Goal: Task Accomplishment & Management: Manage account settings

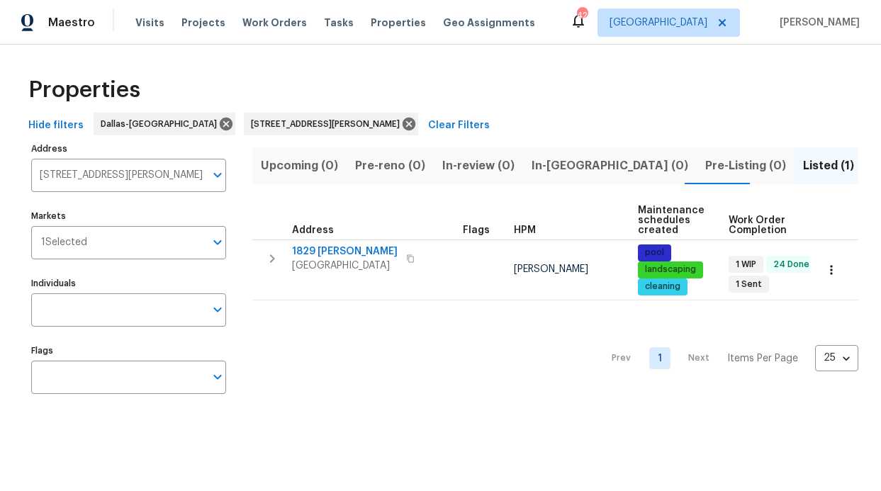
click at [356, 14] on div "Visits Projects Work Orders Tasks Properties Geo Assignments" at bounding box center [343, 23] width 417 height 28
click at [371, 23] on span "Properties" at bounding box center [398, 23] width 55 height 14
click at [117, 260] on div "Address 1829 Boyd Ct Carrollton TX 75010 Address Markets 1 Selected Markets Ind…" at bounding box center [137, 273] width 213 height 269
click at [108, 286] on label "Individuals" at bounding box center [128, 283] width 195 height 9
click at [108, 293] on input "Individuals" at bounding box center [118, 309] width 174 height 33
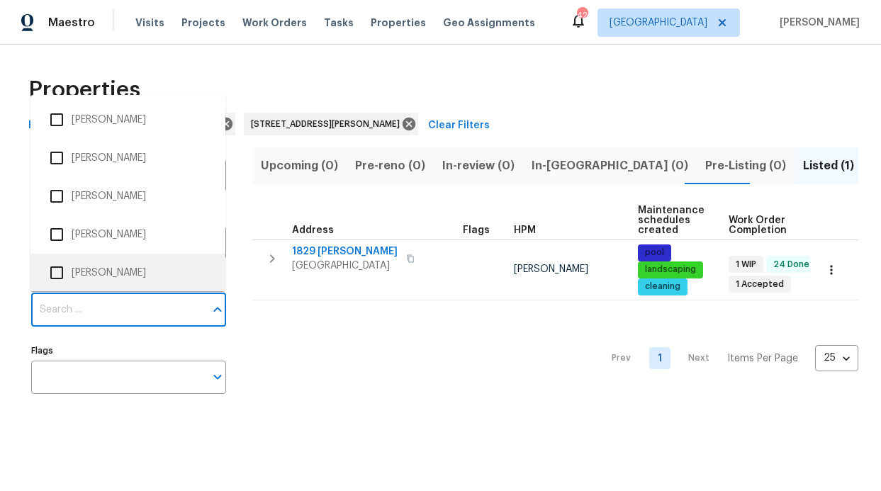
click at [102, 303] on input "Individuals" at bounding box center [118, 309] width 174 height 33
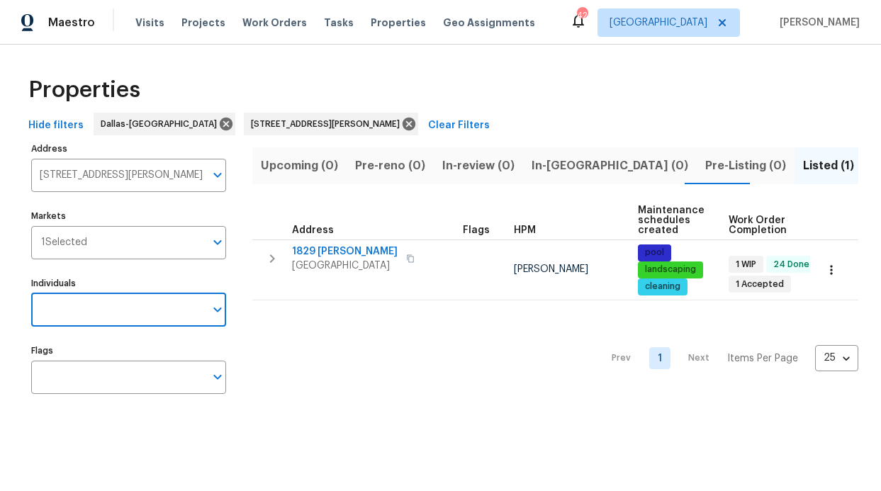
click at [101, 314] on input "Individuals" at bounding box center [118, 309] width 174 height 33
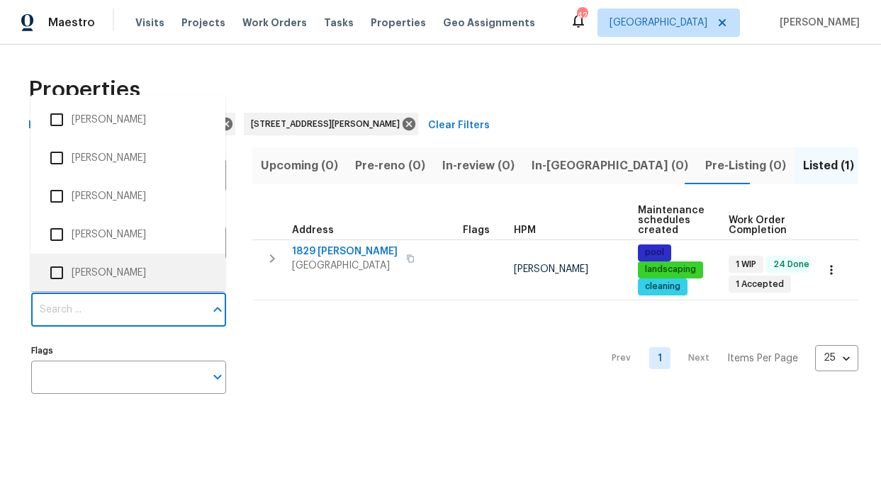
scroll to position [1, 0]
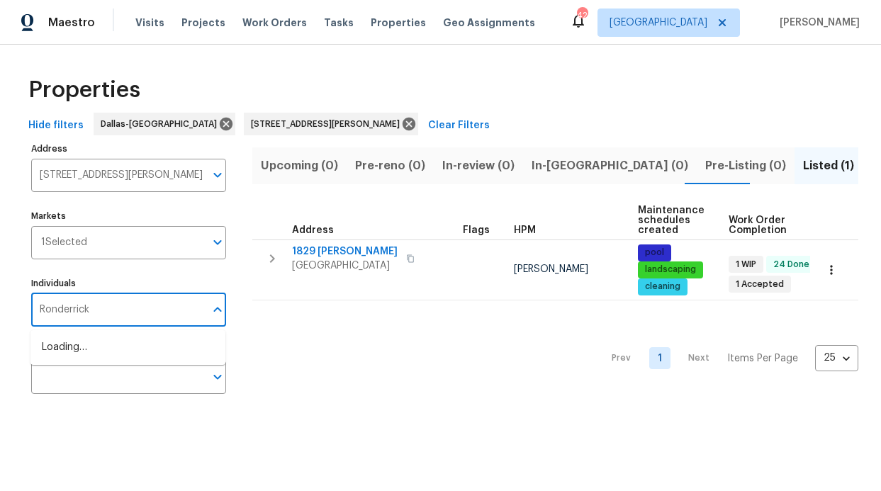
type input "Ronderrick"
click at [97, 351] on li "[PERSON_NAME]" at bounding box center [128, 355] width 172 height 30
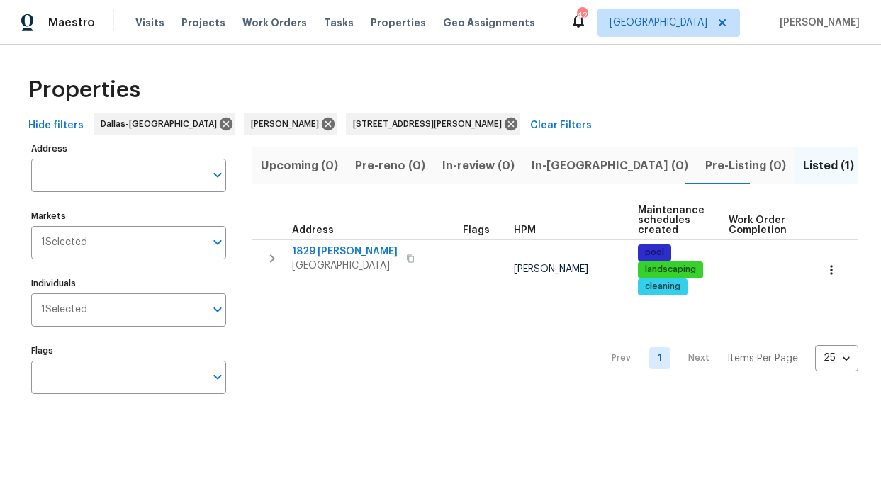
type input "1829 Boyd Ct Carrollton TX 75010"
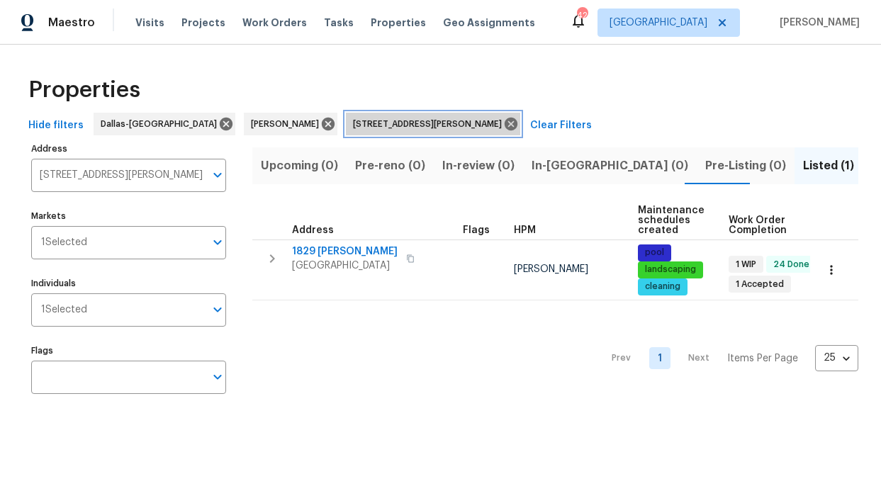
click at [505, 123] on icon at bounding box center [511, 124] width 13 height 13
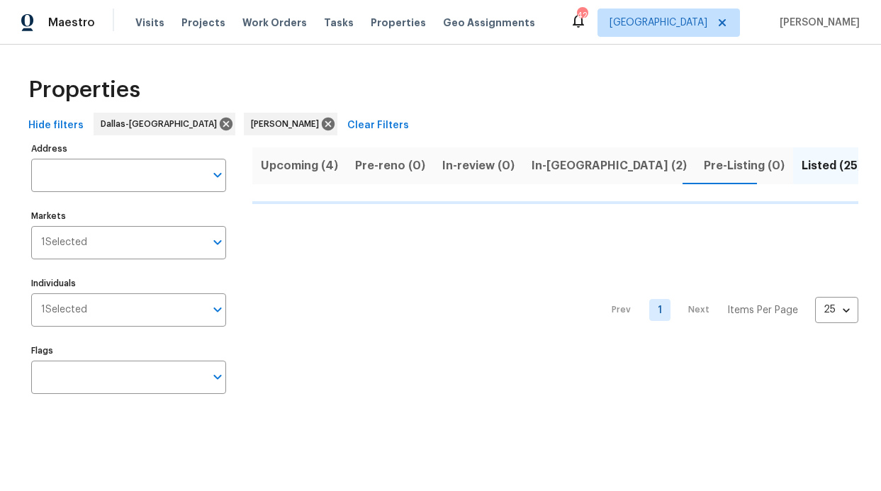
click at [536, 169] on span "In-reno (2)" at bounding box center [608, 166] width 155 height 20
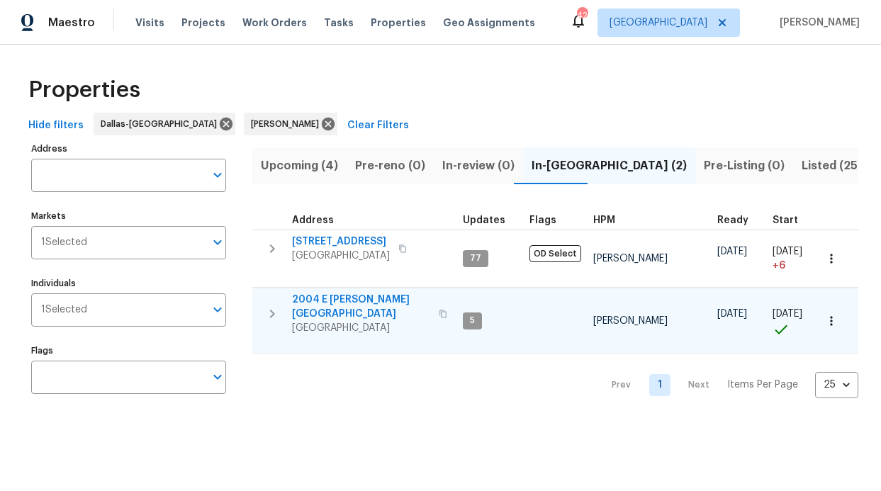
click at [375, 298] on span "2004 E Peters Colony Rd" at bounding box center [361, 307] width 138 height 28
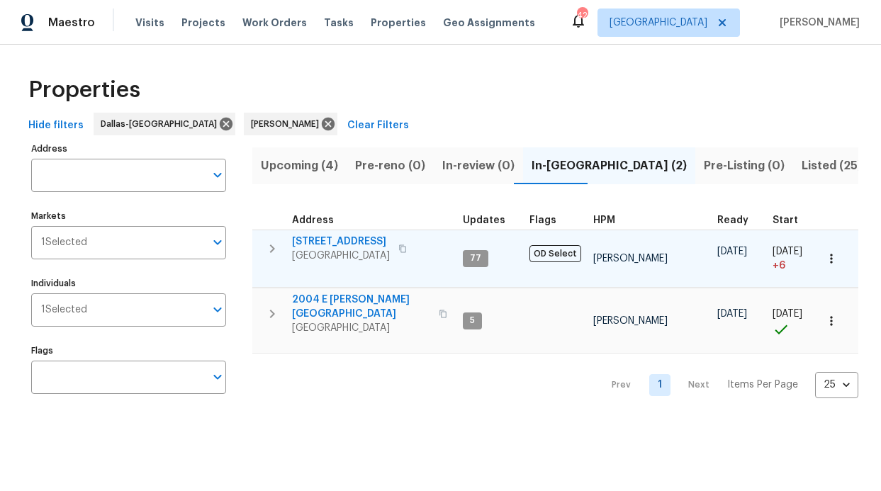
click at [338, 241] on span "6211 Crested Butte Dr" at bounding box center [341, 242] width 98 height 14
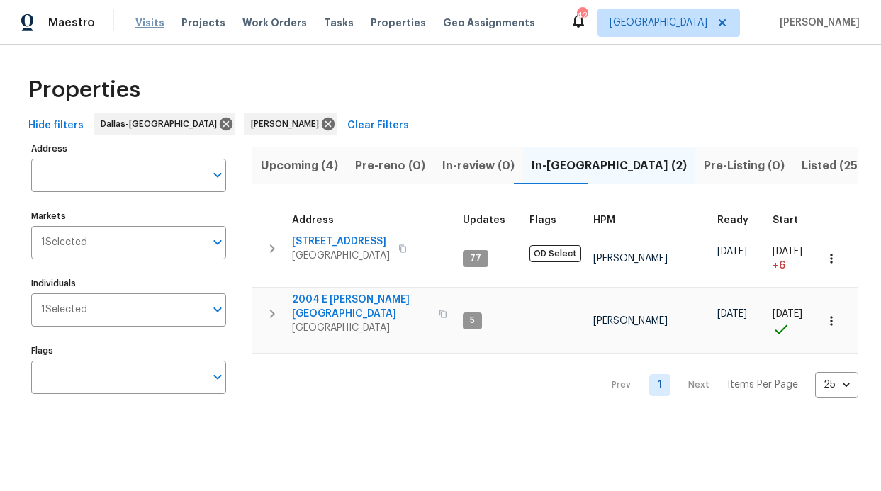
click at [144, 23] on span "Visits" at bounding box center [149, 23] width 29 height 14
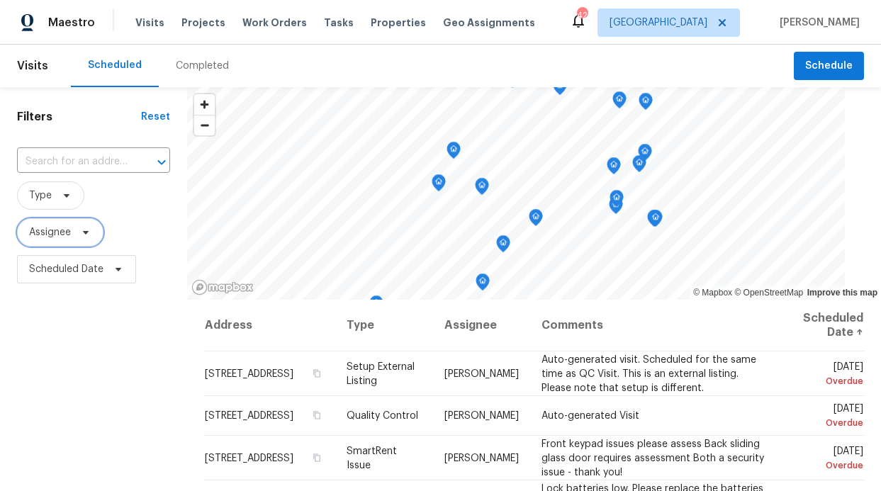
click at [62, 237] on span "Assignee" at bounding box center [50, 232] width 42 height 14
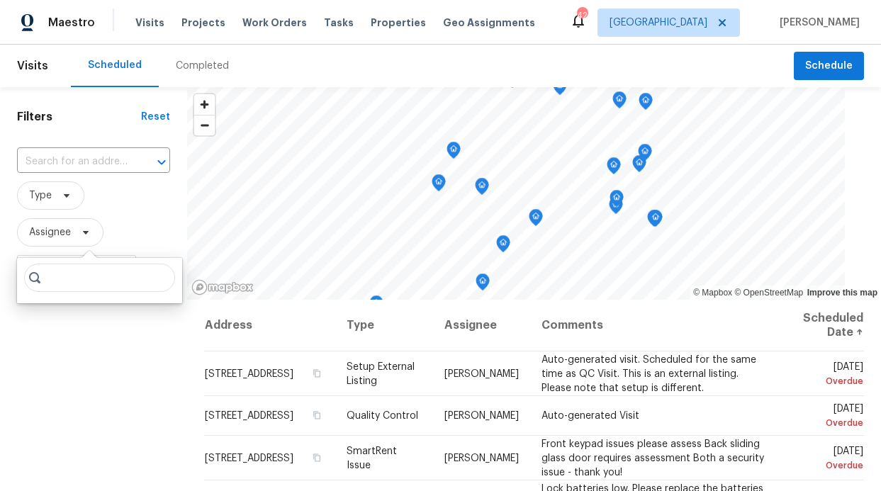
click at [82, 272] on input "search" at bounding box center [99, 278] width 151 height 28
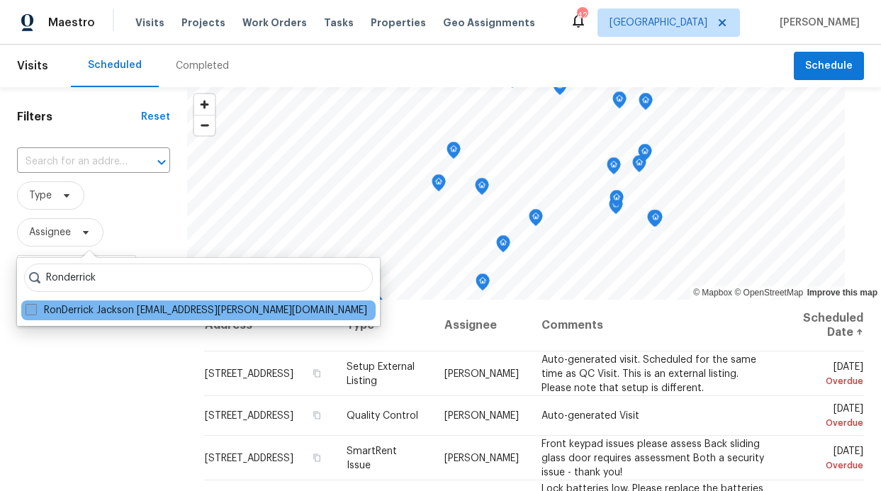
type input "Ronderrick"
click at [118, 311] on label "RonDerrick Jackson ron.jackson@opendoor.com" at bounding box center [197, 310] width 342 height 14
click at [35, 311] on input "RonDerrick Jackson ron.jackson@opendoor.com" at bounding box center [30, 307] width 9 height 9
checkbox input "true"
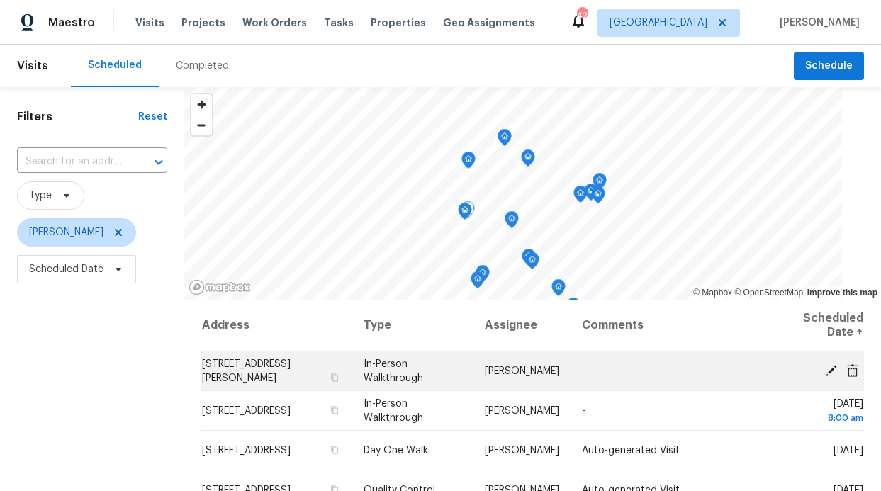
click at [393, 374] on span "In-Person Walkthrough" at bounding box center [394, 371] width 60 height 24
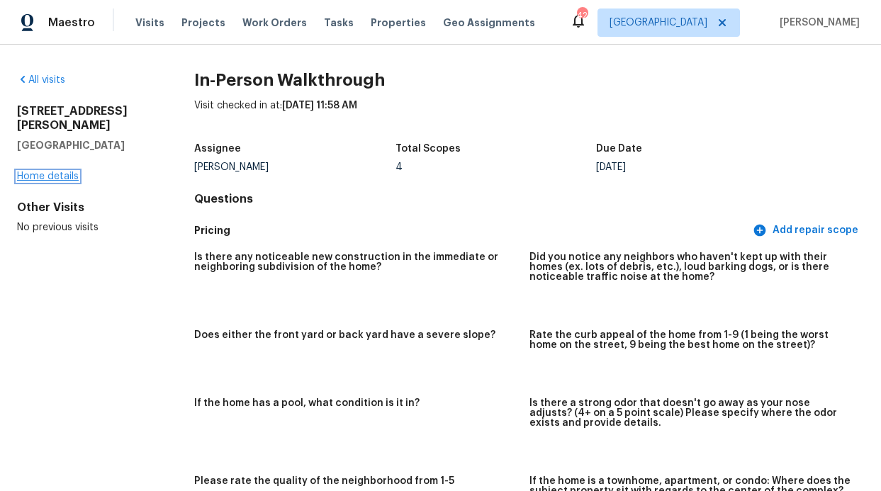
click at [73, 171] on link "Home details" at bounding box center [48, 176] width 62 height 10
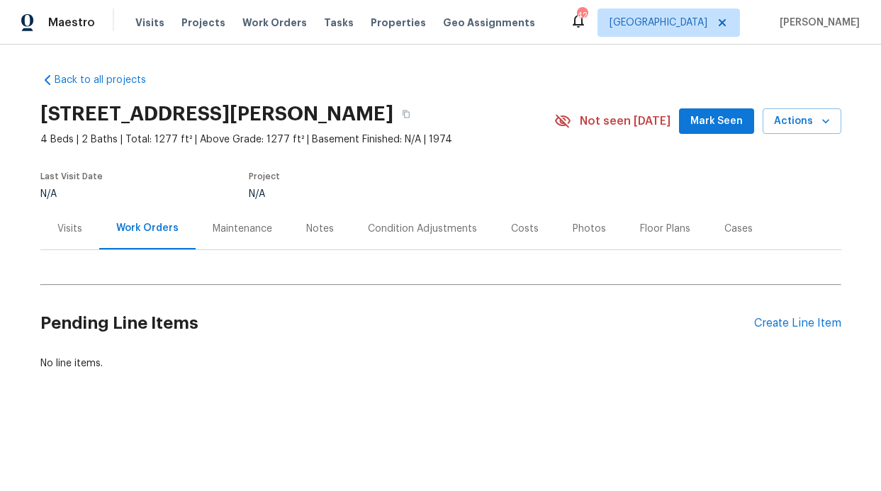
click at [314, 226] on div "Notes" at bounding box center [320, 229] width 28 height 14
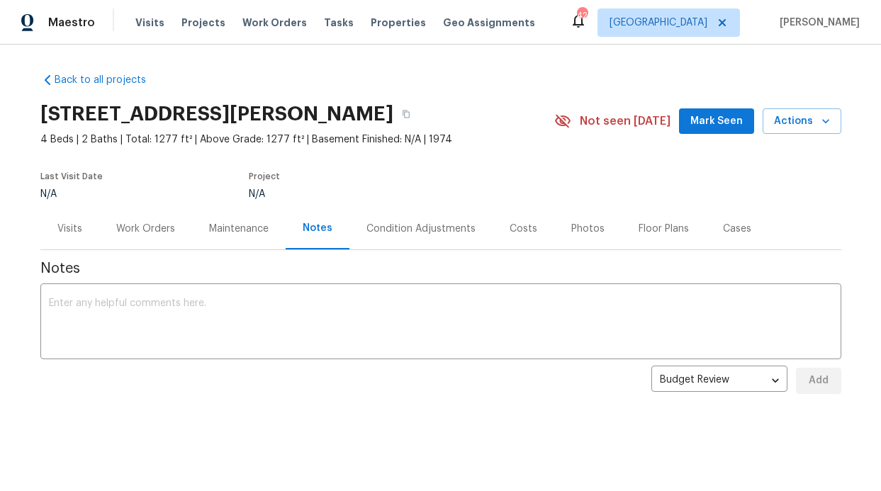
scroll to position [9, 0]
click at [289, 287] on div "x ​" at bounding box center [440, 323] width 801 height 72
click at [243, 319] on textarea at bounding box center [441, 323] width 784 height 50
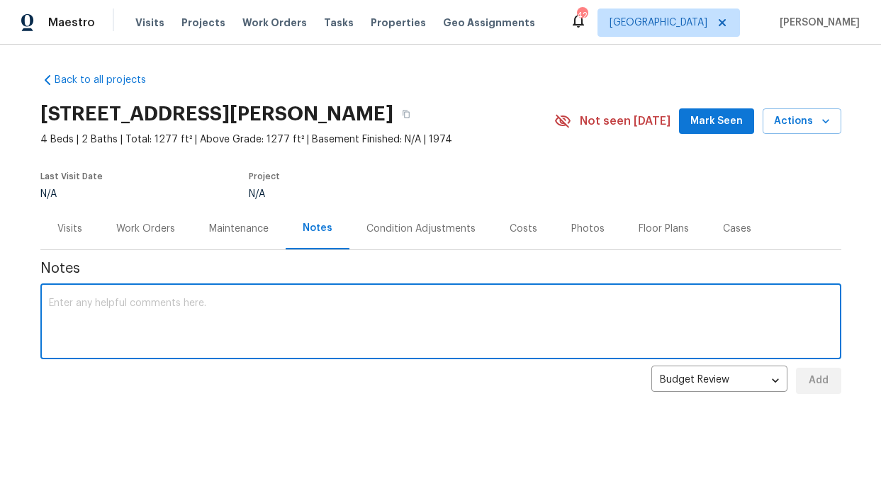
paste textarea "Neighborhood: Carrollton, Texas; an older street with a mix of conditions—some …"
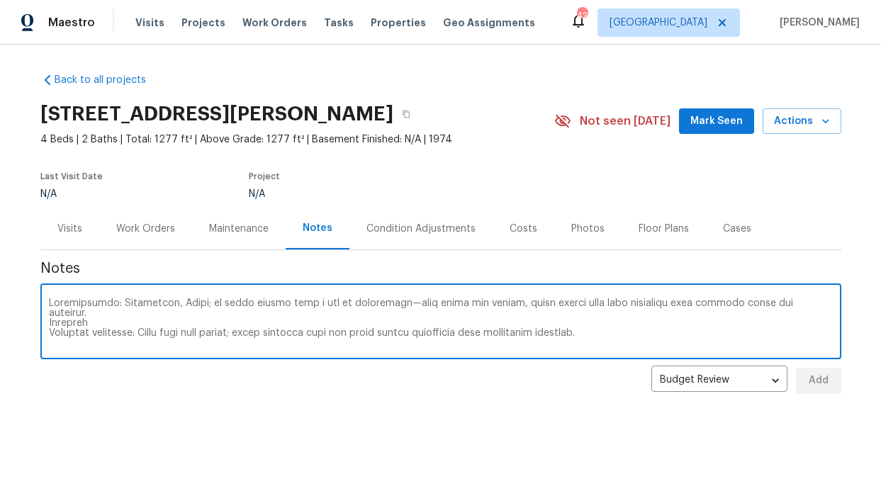
scroll to position [248, 0]
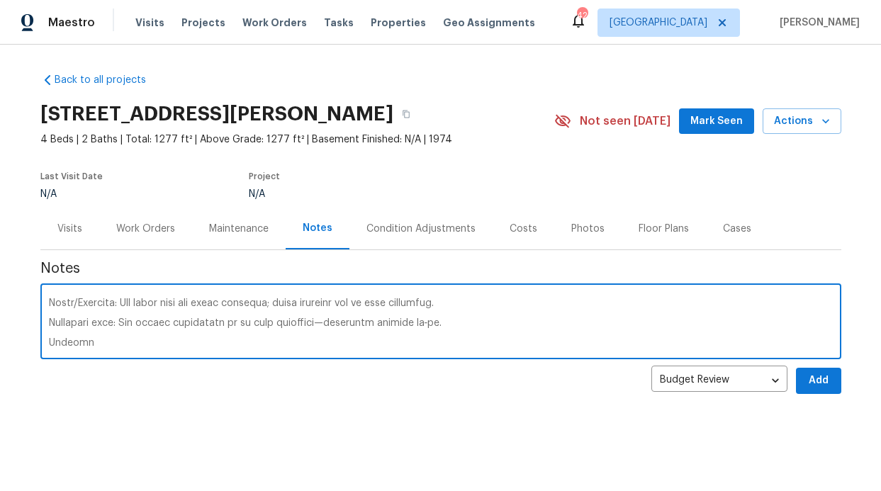
type textarea "Neighborhood: Carrollton, Texas; an older street with a mix of conditions—some …"
click at [813, 373] on span "Add" at bounding box center [818, 381] width 23 height 18
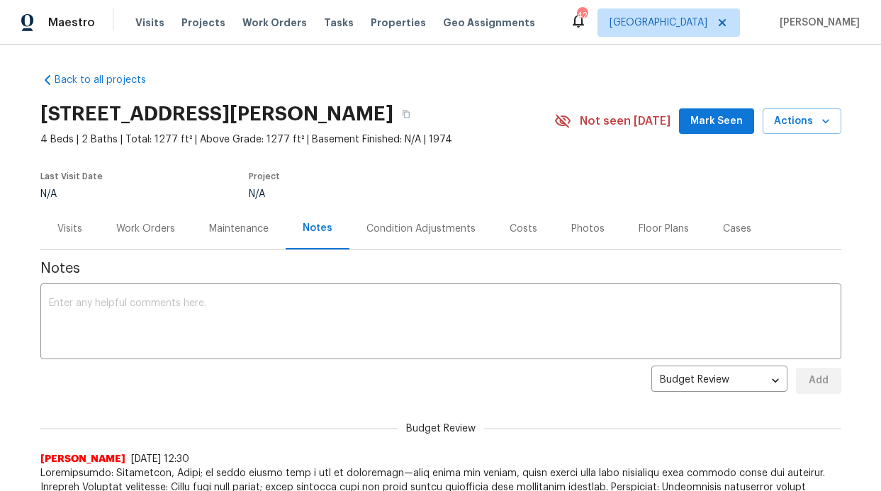
scroll to position [119, 0]
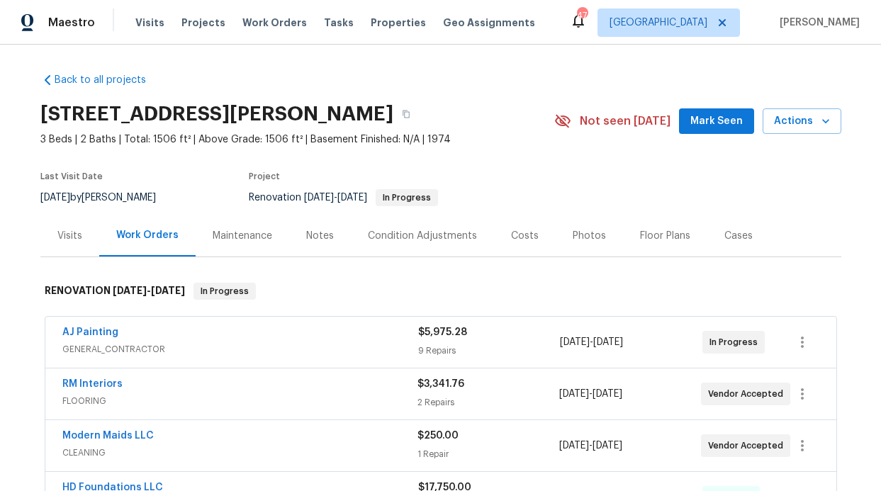
click at [291, 242] on div "Notes" at bounding box center [320, 236] width 62 height 42
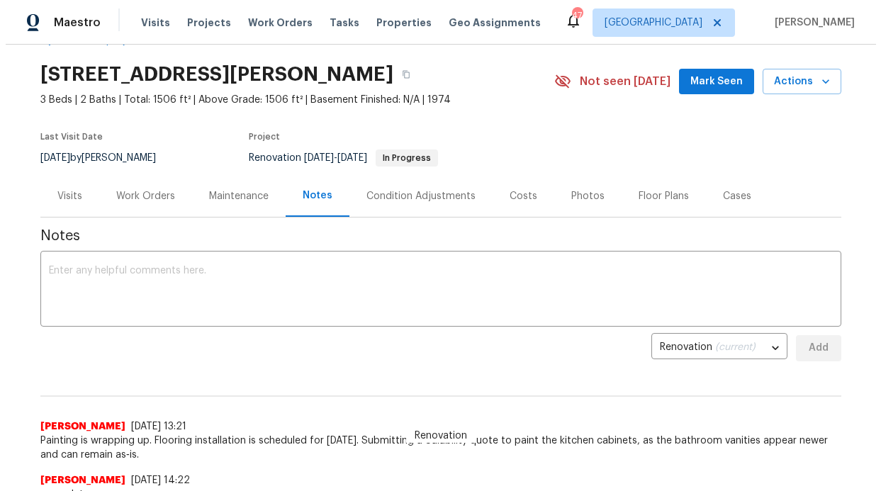
scroll to position [111, 0]
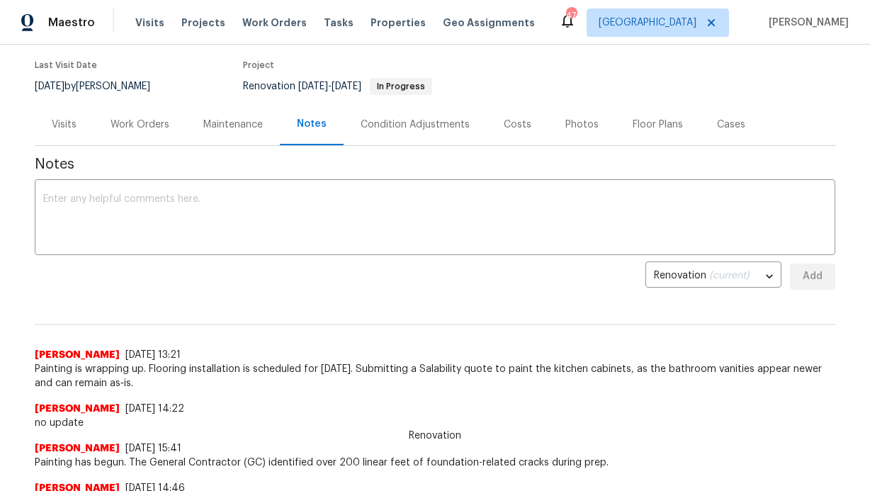
click at [145, 130] on div "Work Orders" at bounding box center [140, 125] width 59 height 14
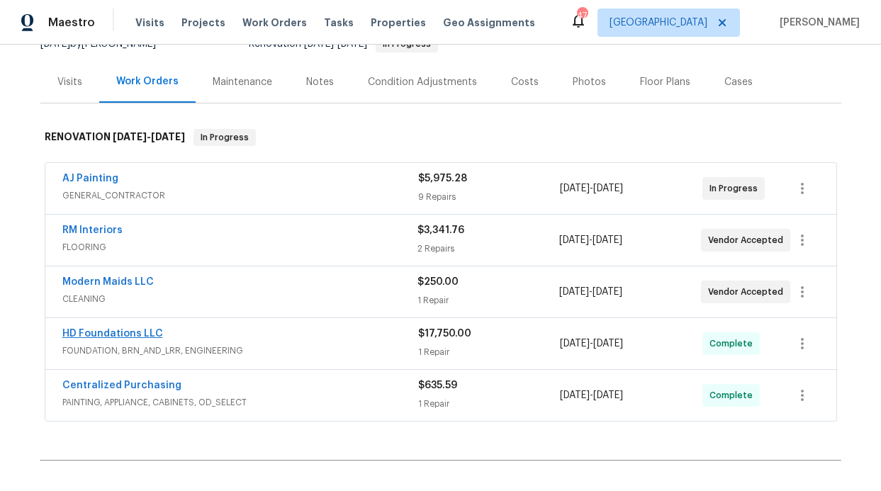
scroll to position [155, 0]
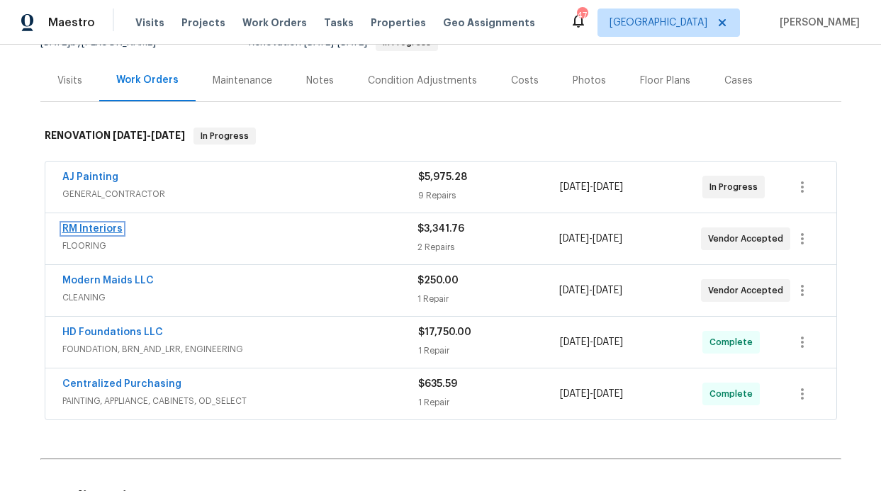
click at [106, 229] on link "RM Interiors" at bounding box center [92, 229] width 60 height 10
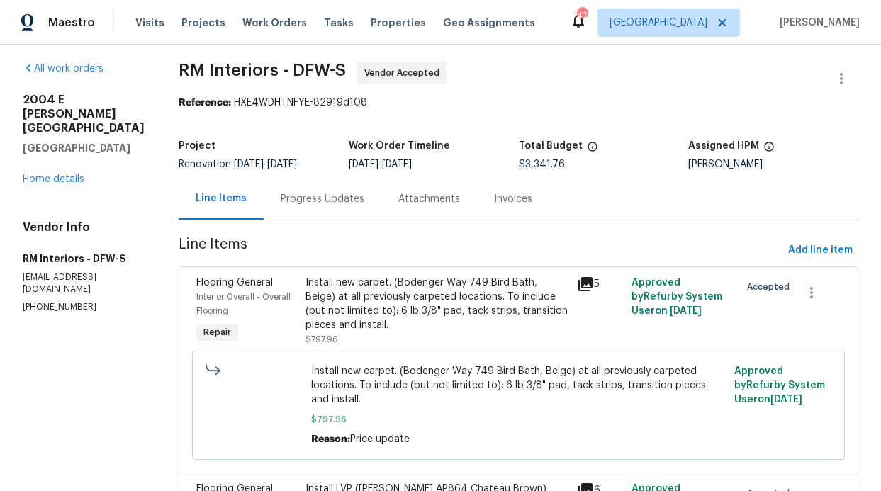
scroll to position [17, 0]
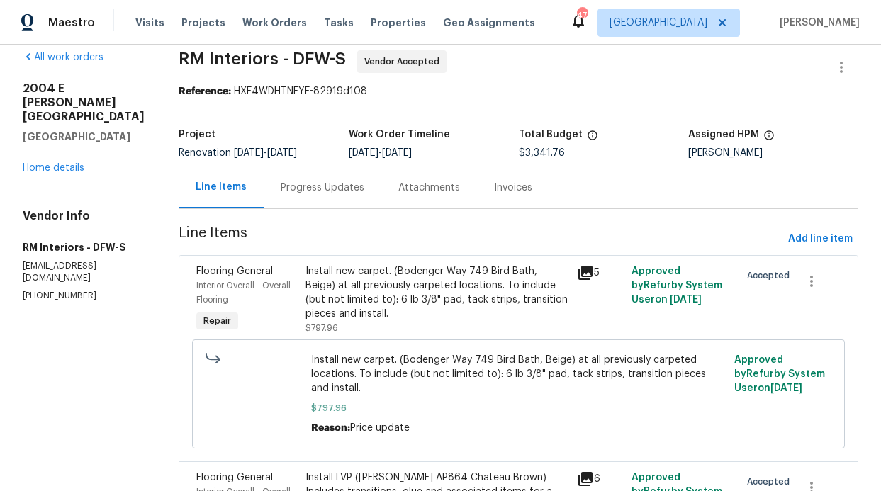
click at [344, 186] on div "Progress Updates" at bounding box center [323, 188] width 84 height 14
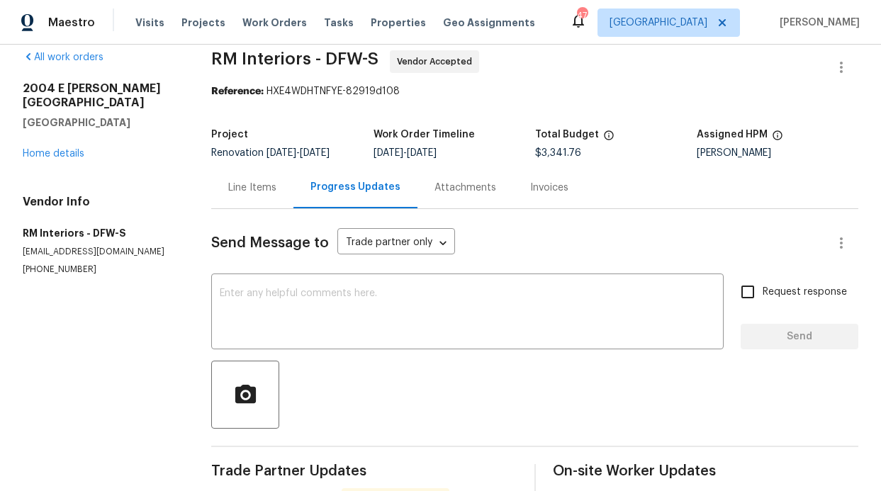
click at [742, 296] on input "Request response" at bounding box center [748, 292] width 30 height 30
checkbox input "true"
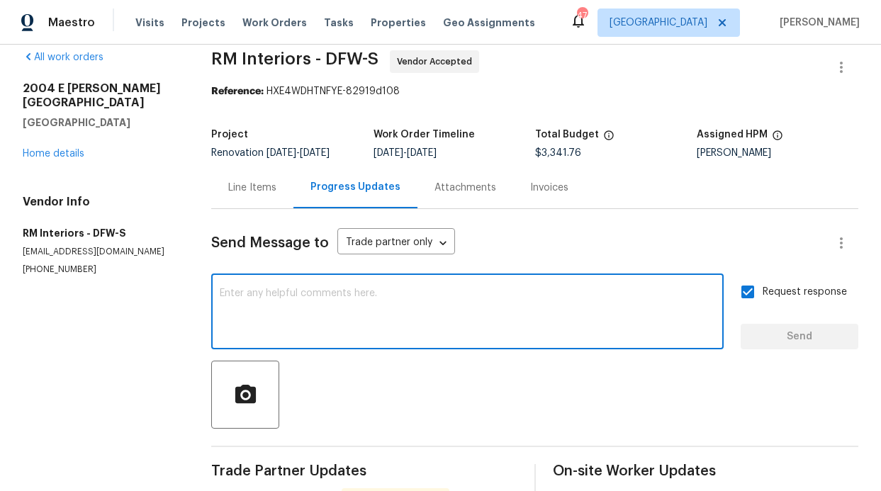
click at [608, 303] on textarea at bounding box center [467, 313] width 495 height 50
type textarea "Flooring is ready to go in"
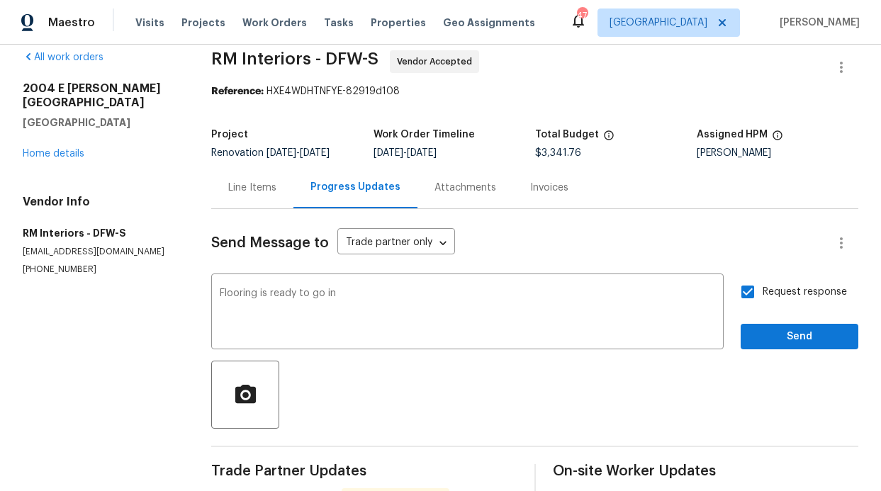
click at [730, 342] on div "Flooring is ready to go in x ​ Request response Send" at bounding box center [534, 313] width 647 height 72
click at [752, 345] on span "Send" at bounding box center [799, 337] width 95 height 18
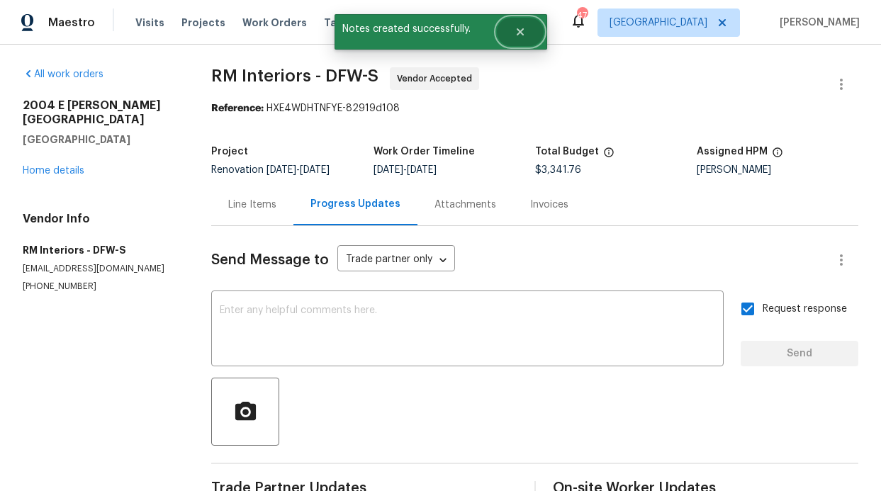
click at [522, 38] on button "Close" at bounding box center [520, 32] width 47 height 28
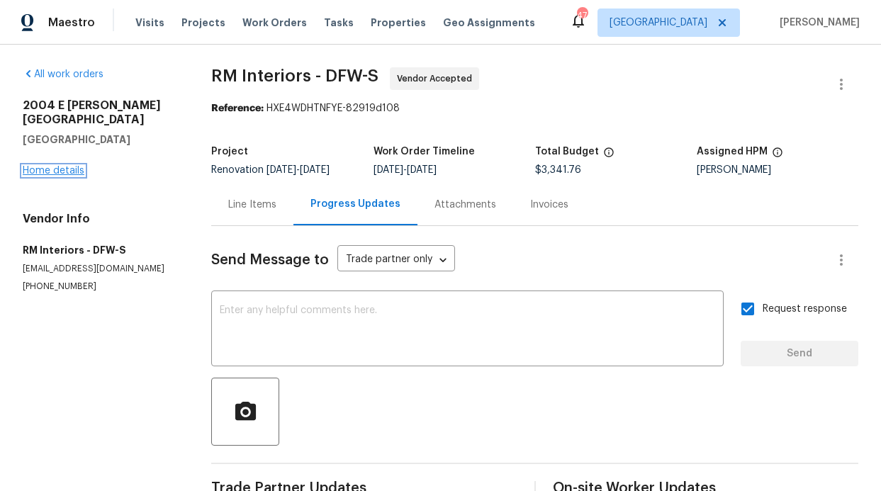
click at [64, 166] on link "Home details" at bounding box center [54, 171] width 62 height 10
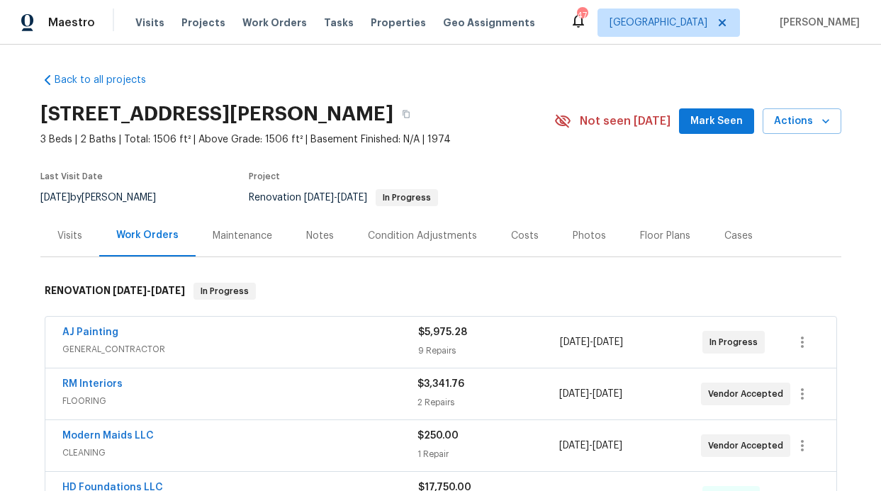
click at [688, 119] on button "Mark Seen" at bounding box center [716, 121] width 75 height 26
click at [321, 233] on div "Notes" at bounding box center [320, 236] width 28 height 14
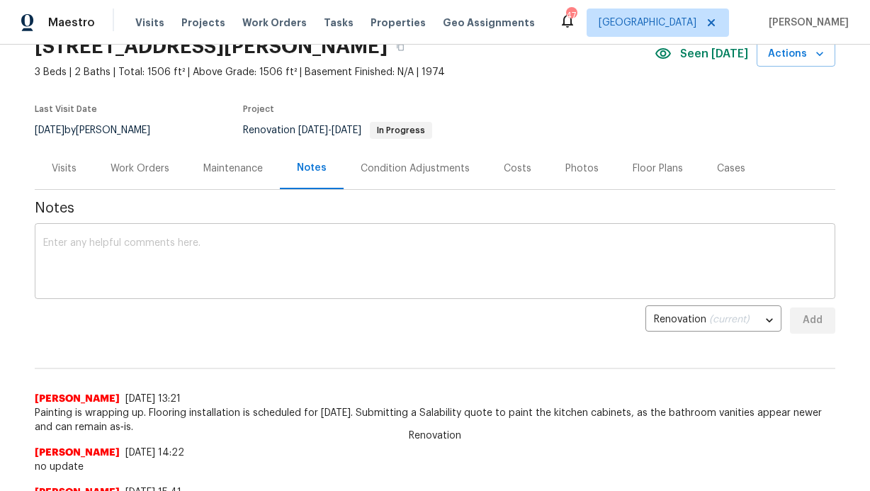
scroll to position [74, 0]
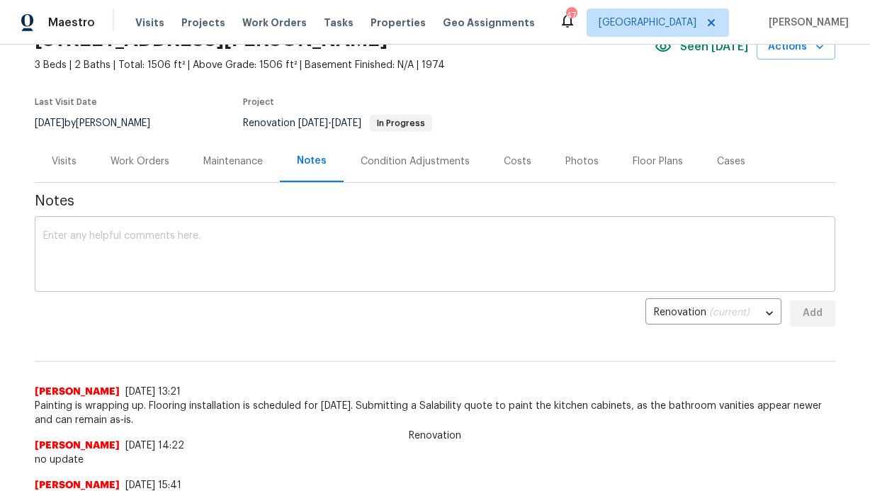
click at [306, 257] on textarea at bounding box center [435, 256] width 784 height 50
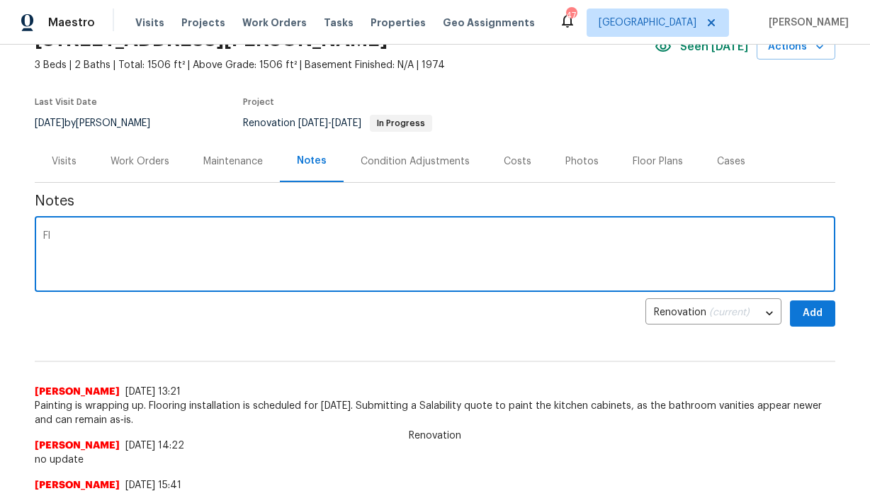
type textarea "F"
type textarea "No update"
click at [802, 310] on span "Add" at bounding box center [812, 314] width 23 height 18
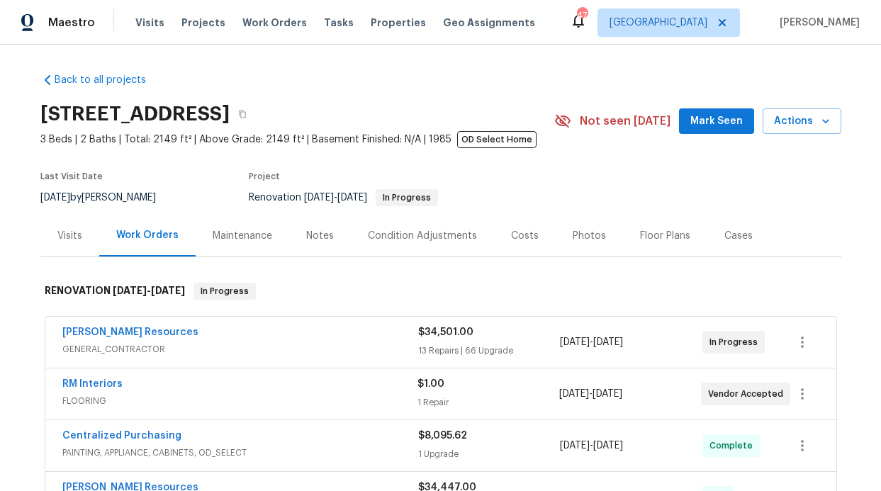
click at [699, 130] on button "Mark Seen" at bounding box center [716, 121] width 75 height 26
click at [312, 242] on div "Notes" at bounding box center [320, 236] width 28 height 14
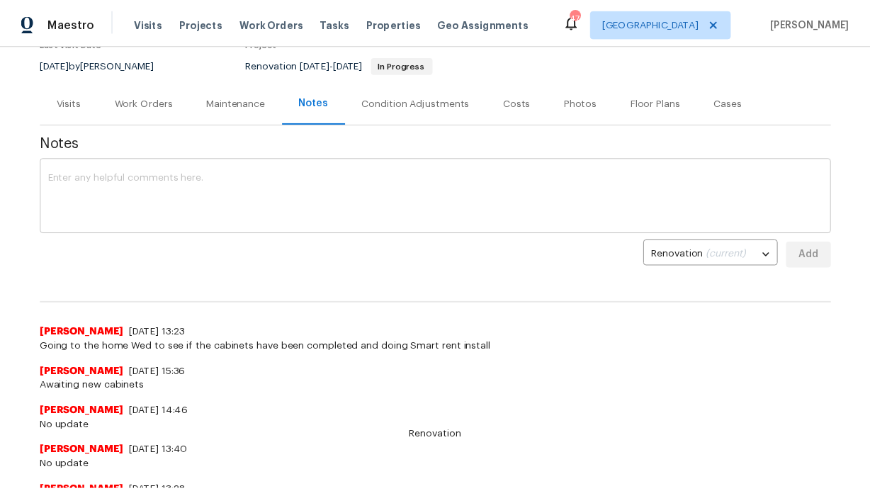
scroll to position [204, 0]
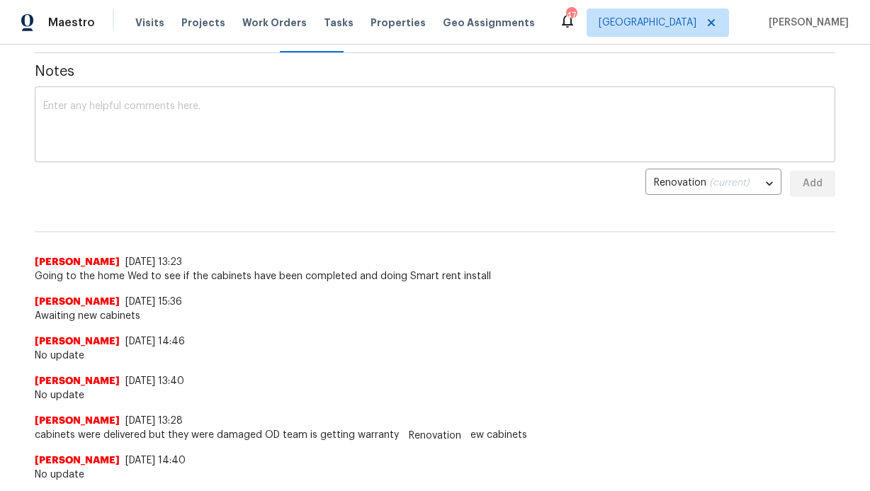
click at [290, 156] on div "x ​" at bounding box center [435, 126] width 801 height 72
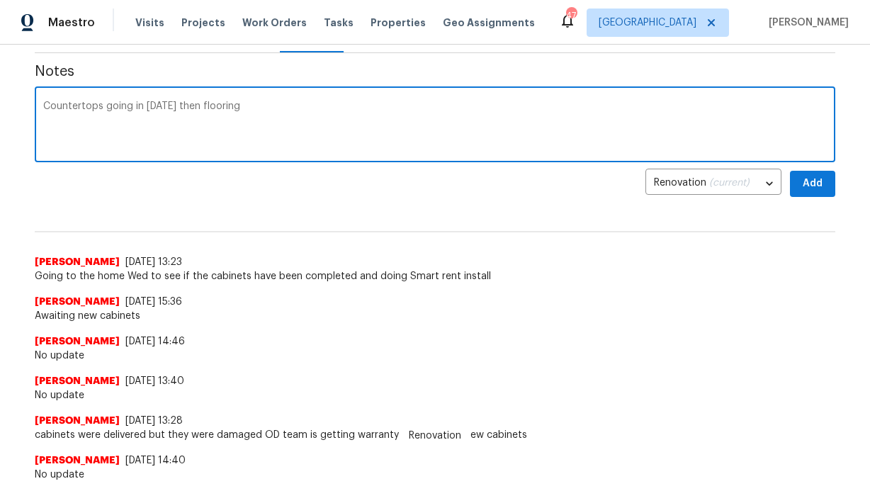
type textarea "Countertops going in [DATE] then flooring"
click at [796, 174] on button "Add" at bounding box center [812, 184] width 45 height 26
